Goal: Transaction & Acquisition: Purchase product/service

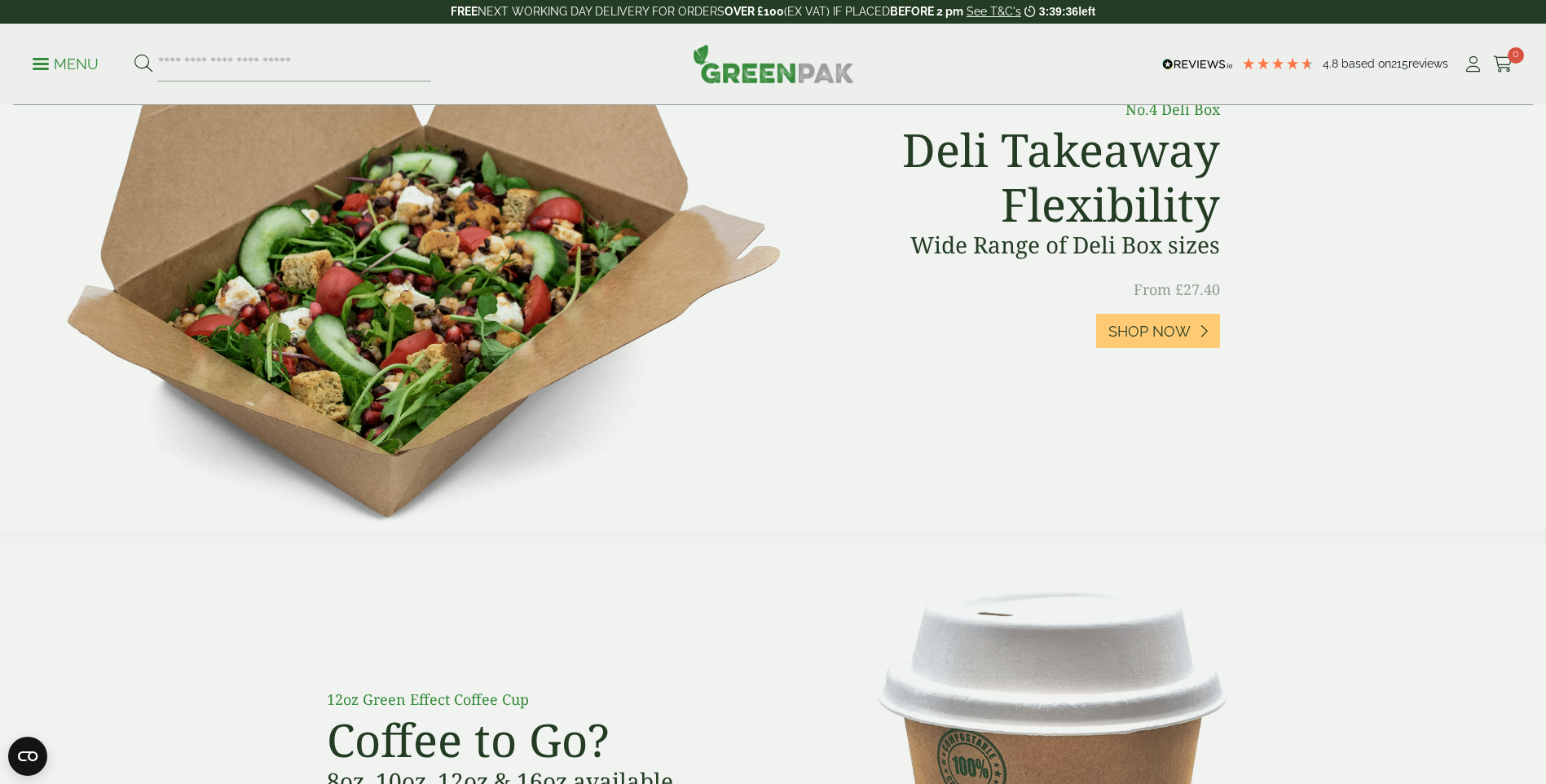
scroll to position [82, 0]
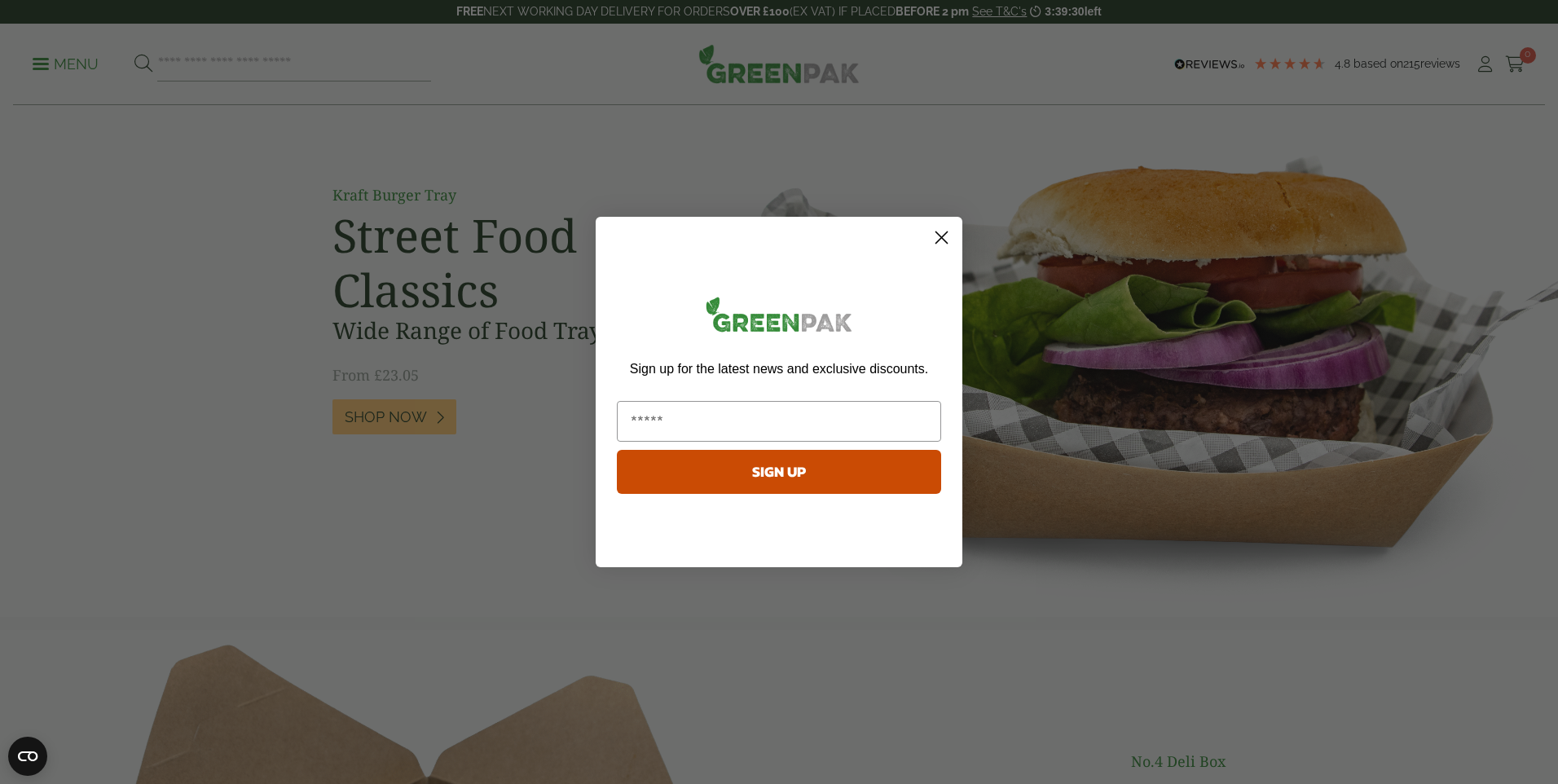
click at [936, 238] on circle "Close dialog" at bounding box center [941, 237] width 27 height 27
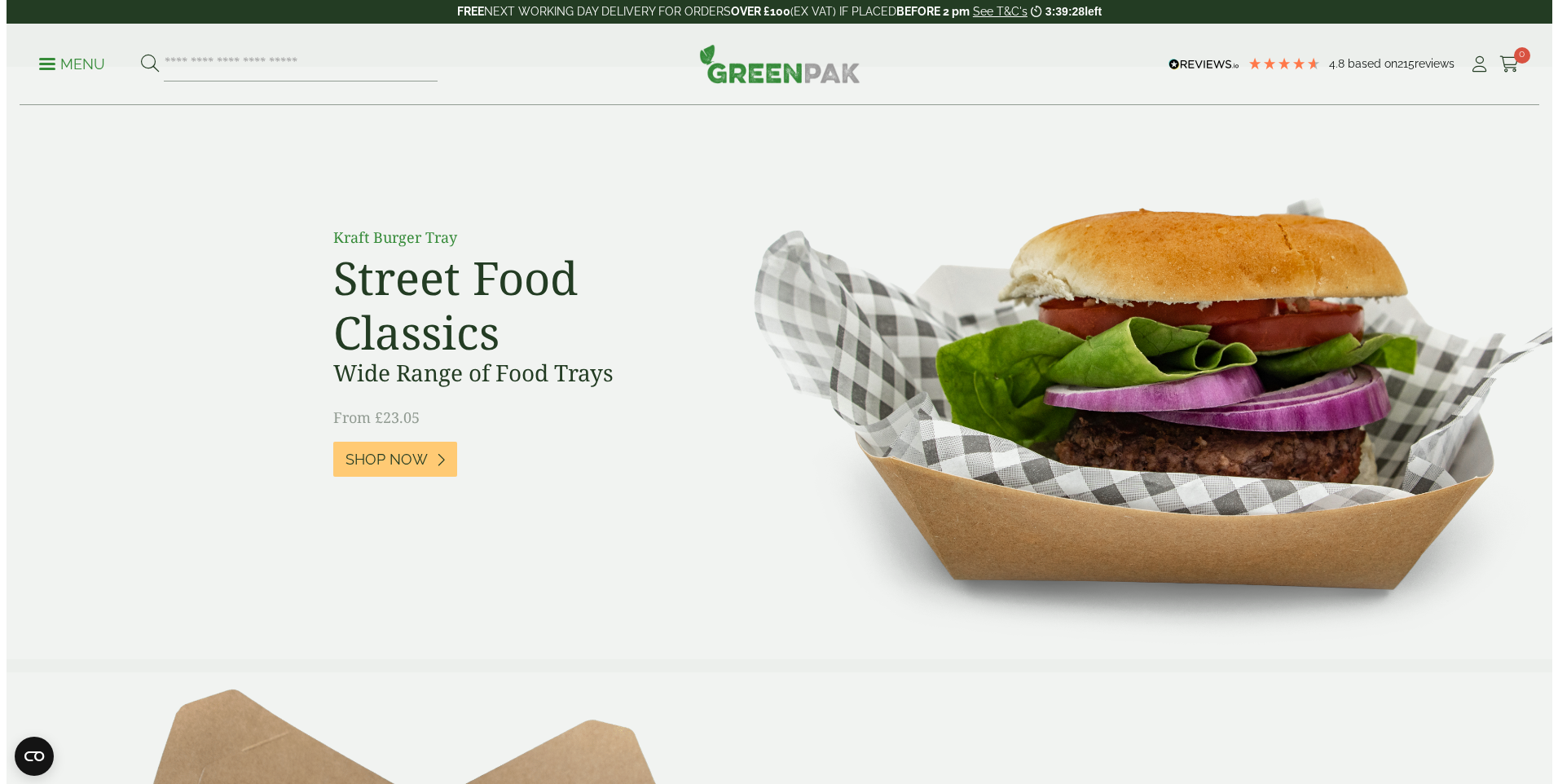
scroll to position [0, 0]
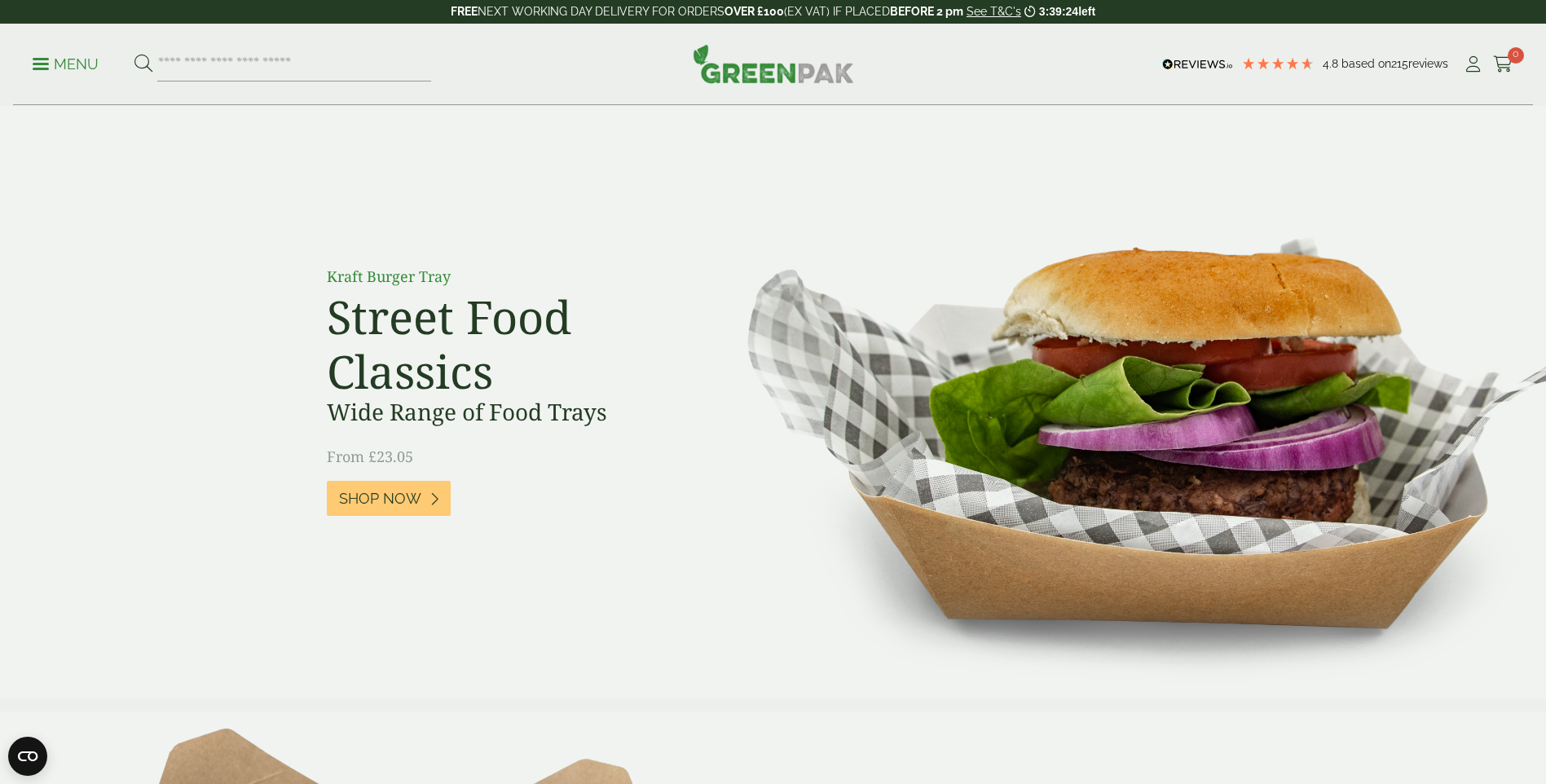
click at [53, 68] on p "Menu" at bounding box center [65, 63] width 66 height 19
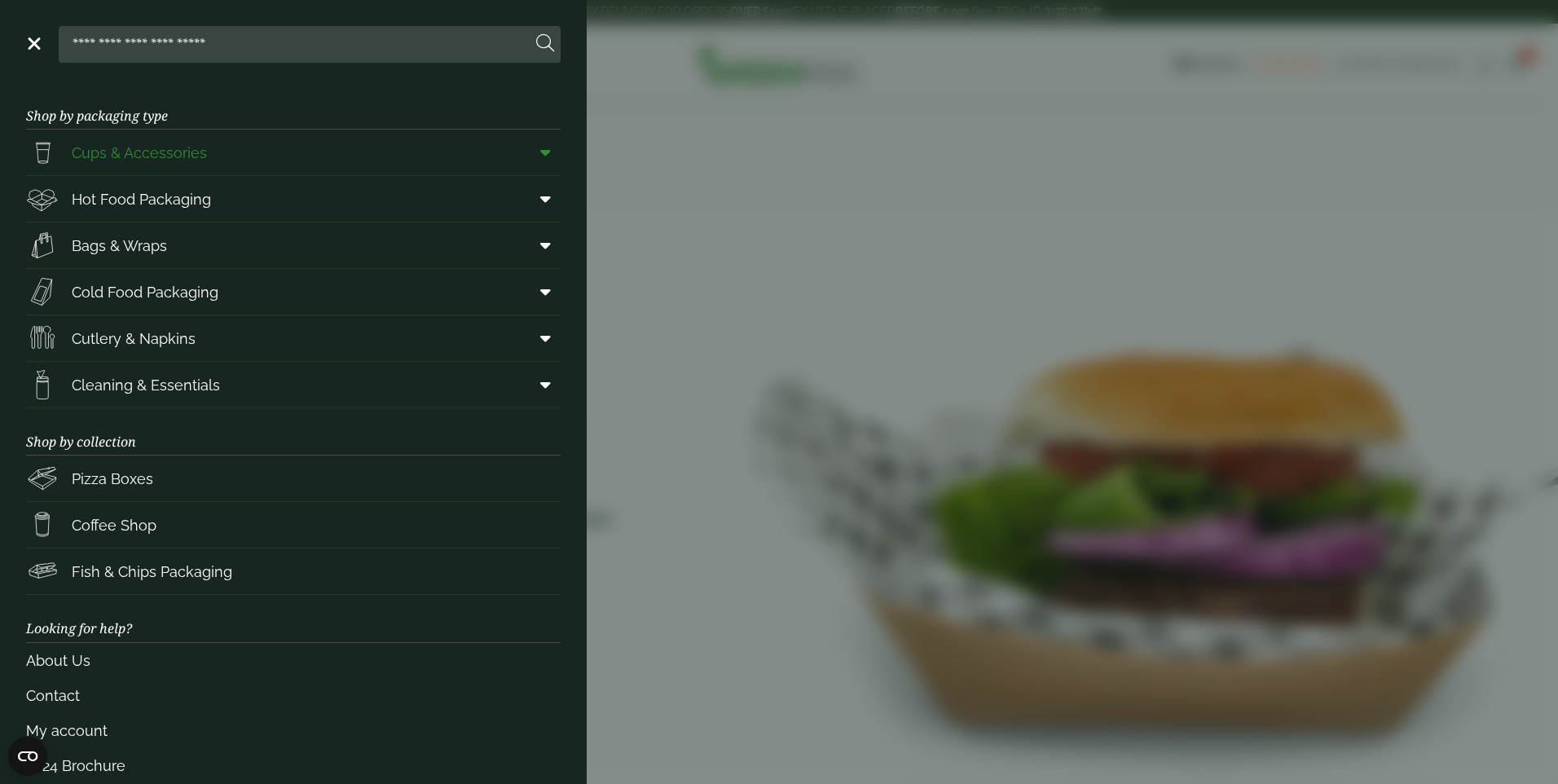
click at [132, 158] on span "Cups & Accessories" at bounding box center [139, 153] width 135 height 22
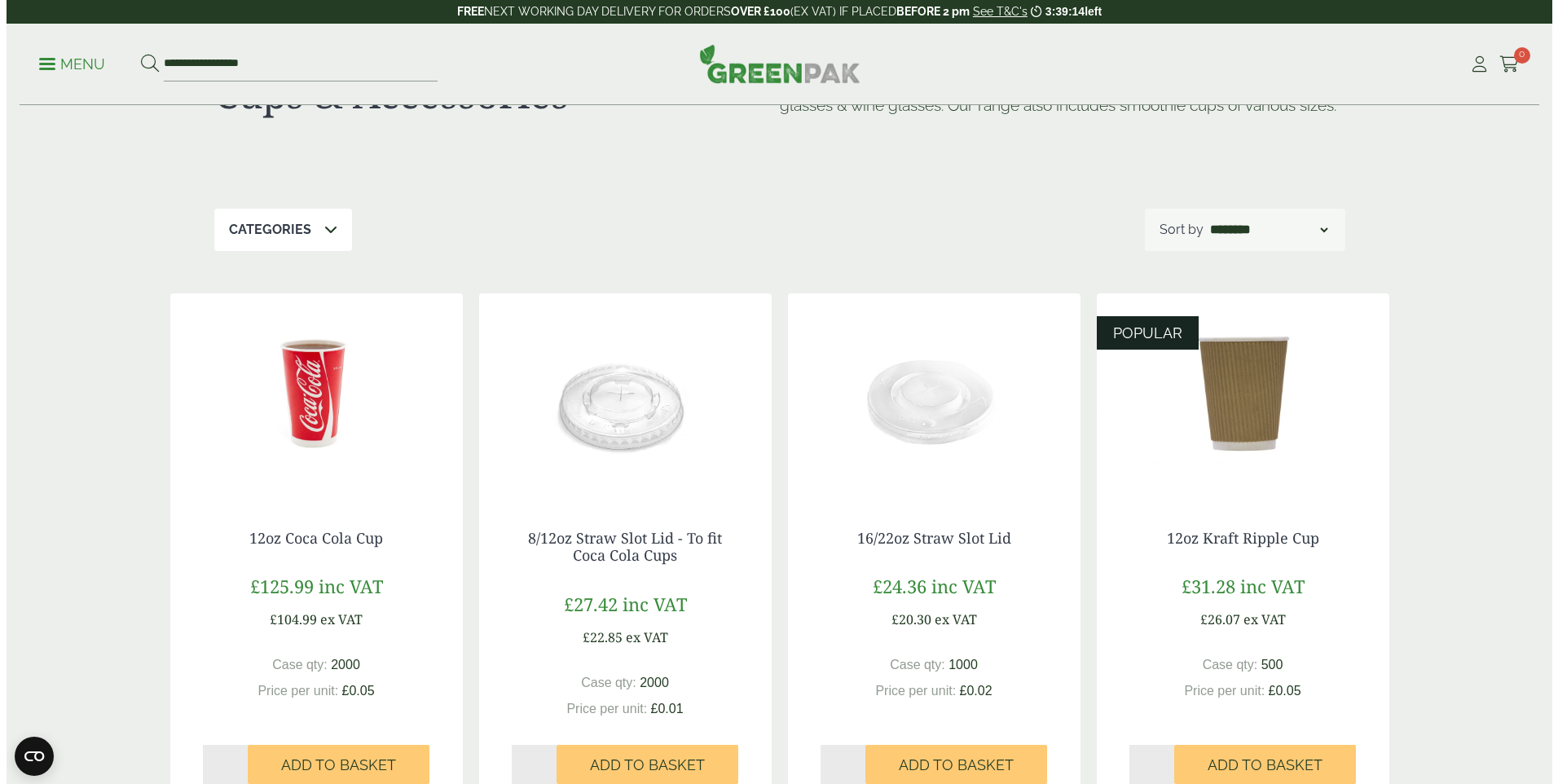
scroll to position [163, 0]
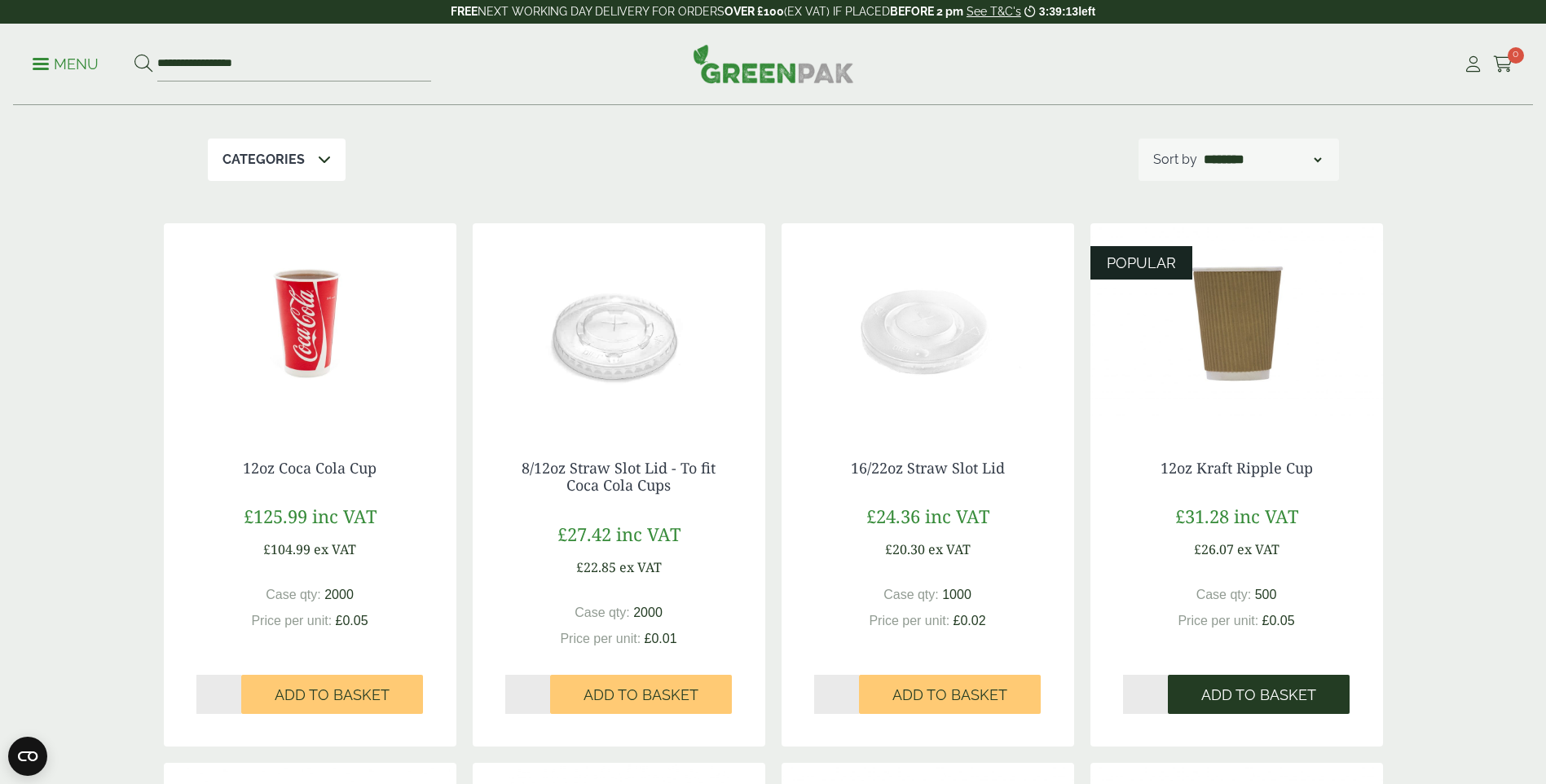
click at [1291, 699] on span "Add to Basket" at bounding box center [1258, 695] width 115 height 17
click at [1282, 698] on span "Add to Basket" at bounding box center [1258, 695] width 115 height 17
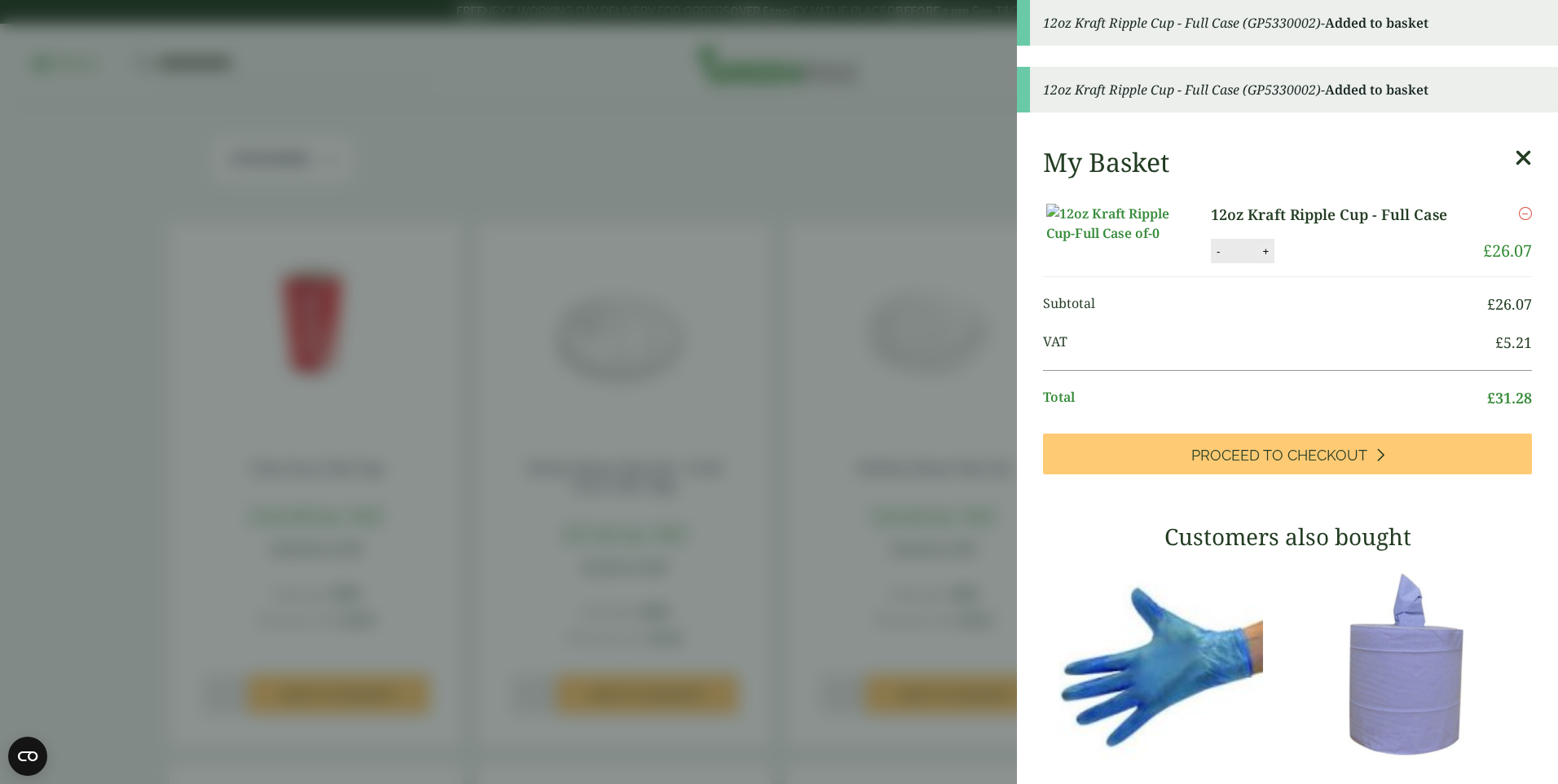
click at [1263, 259] on button "+" at bounding box center [1265, 251] width 17 height 14
type input "*"
click at [1313, 264] on button "Update" at bounding box center [1318, 251] width 82 height 25
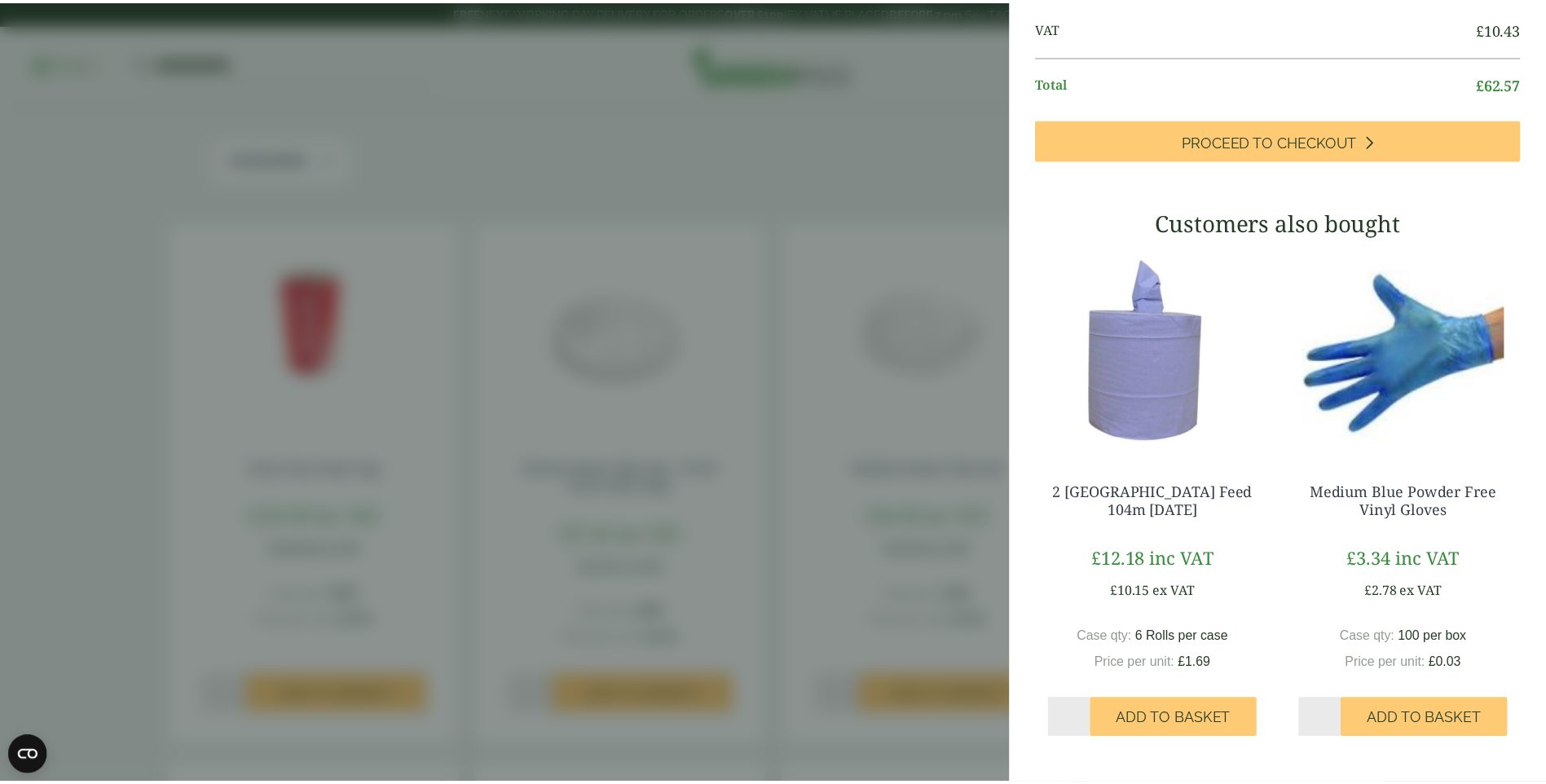
scroll to position [0, 0]
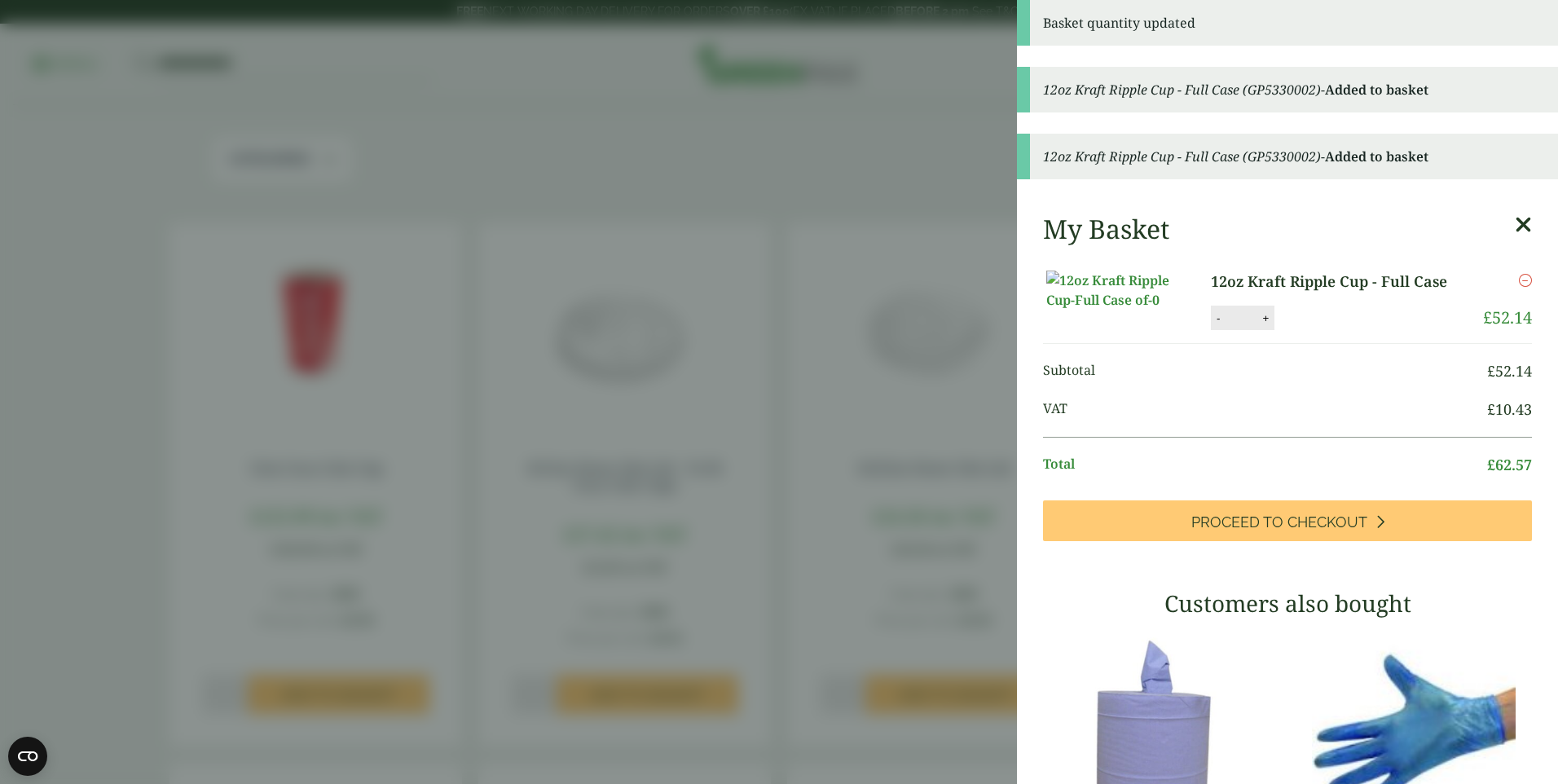
click at [820, 81] on aside "Basket quantity updated 12oz Kraft Ripple Cup - Full Case (GP5330002) - Added t…" at bounding box center [779, 392] width 1558 height 784
